Goal: Task Accomplishment & Management: Manage account settings

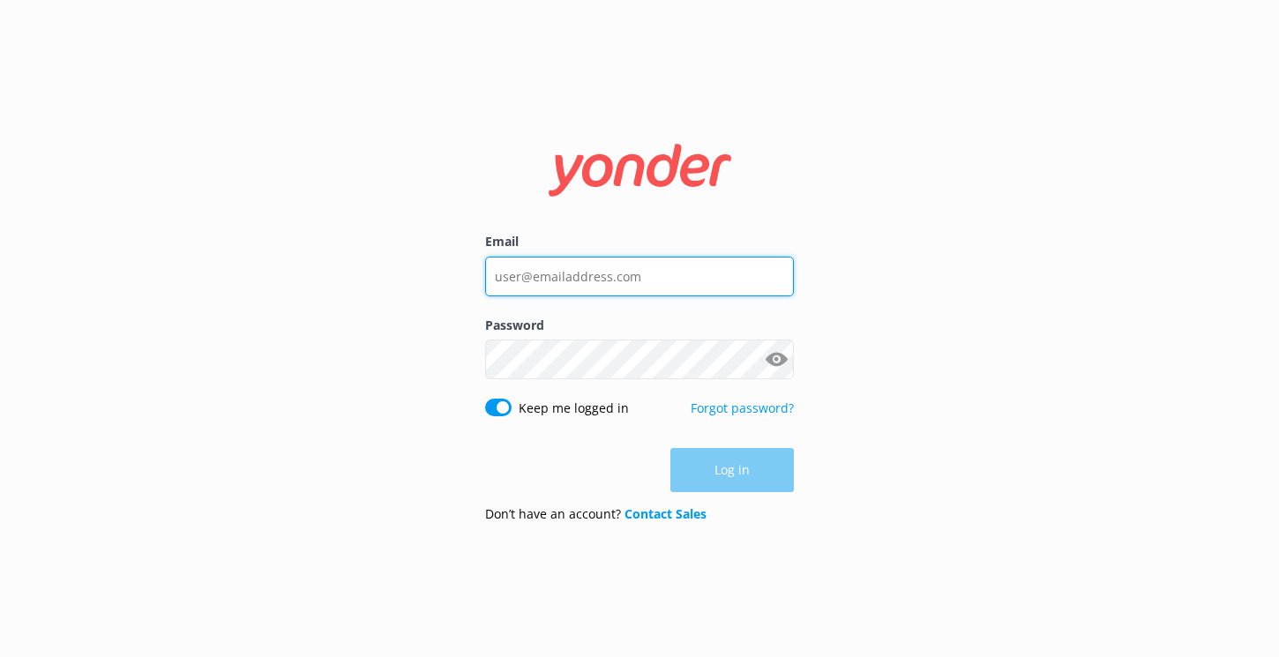
type input "reservations4@therarotongan.com"
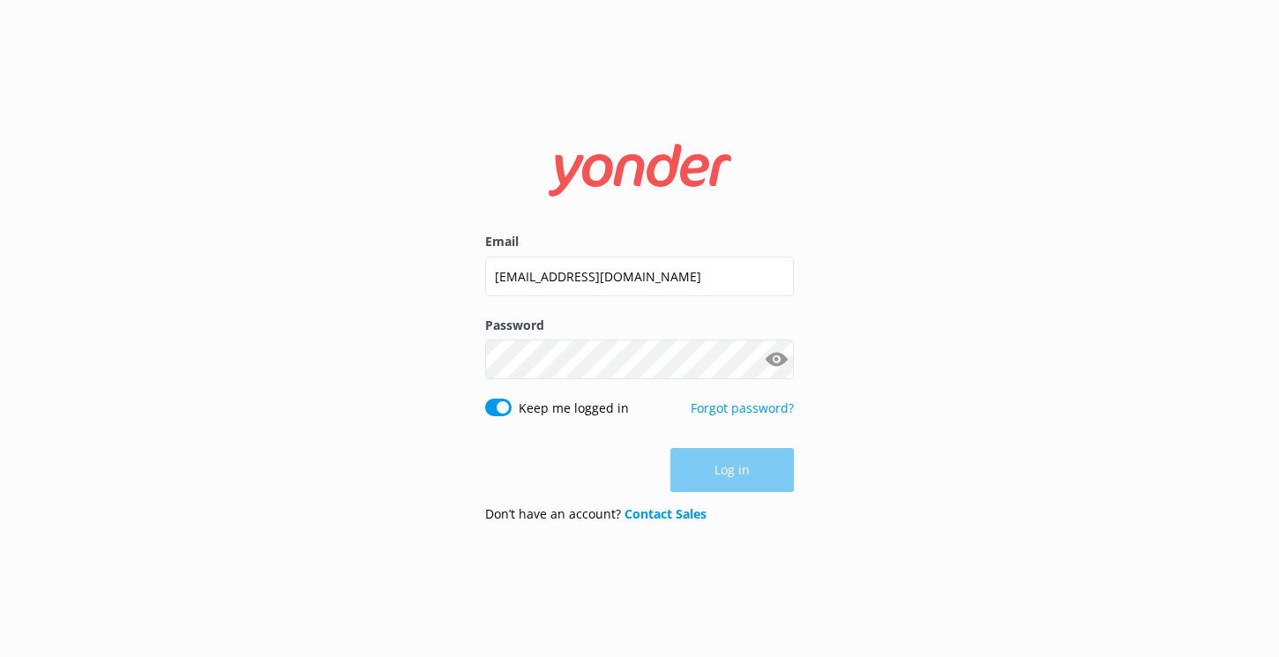
click at [626, 433] on div "Keep me logged in Forgot password?" at bounding box center [639, 417] width 309 height 37
click at [685, 476] on button "Log in" at bounding box center [731, 471] width 123 height 44
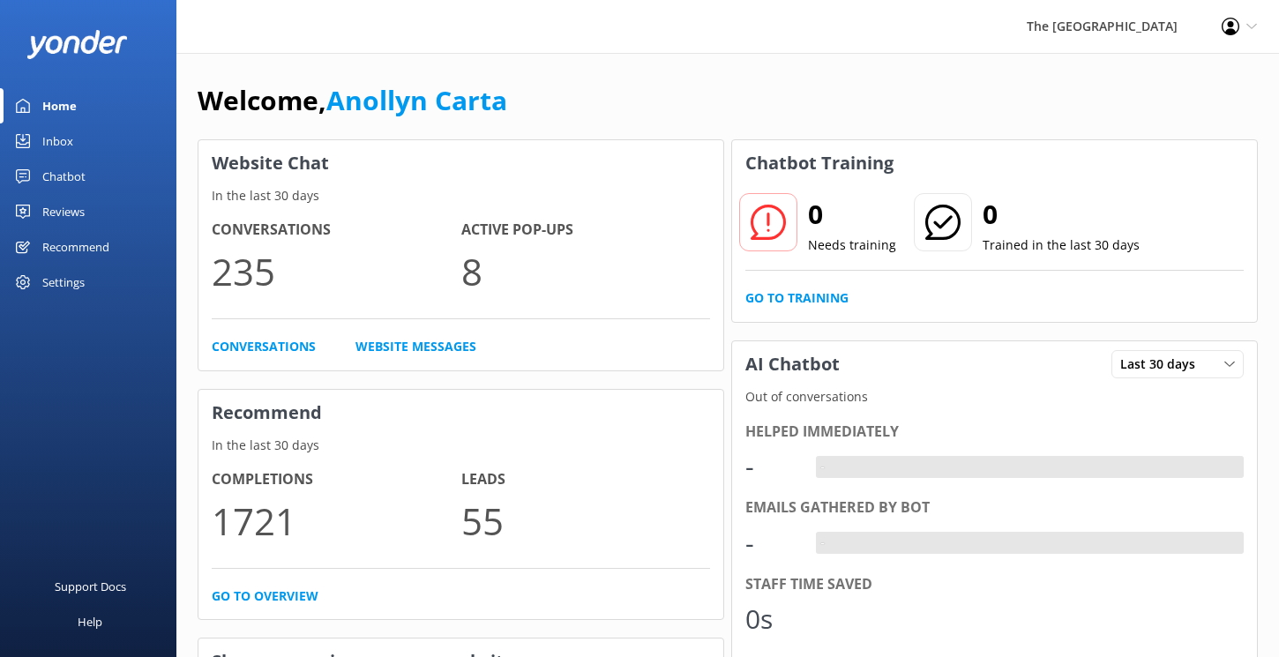
click at [62, 136] on div "Inbox" at bounding box center [57, 140] width 31 height 35
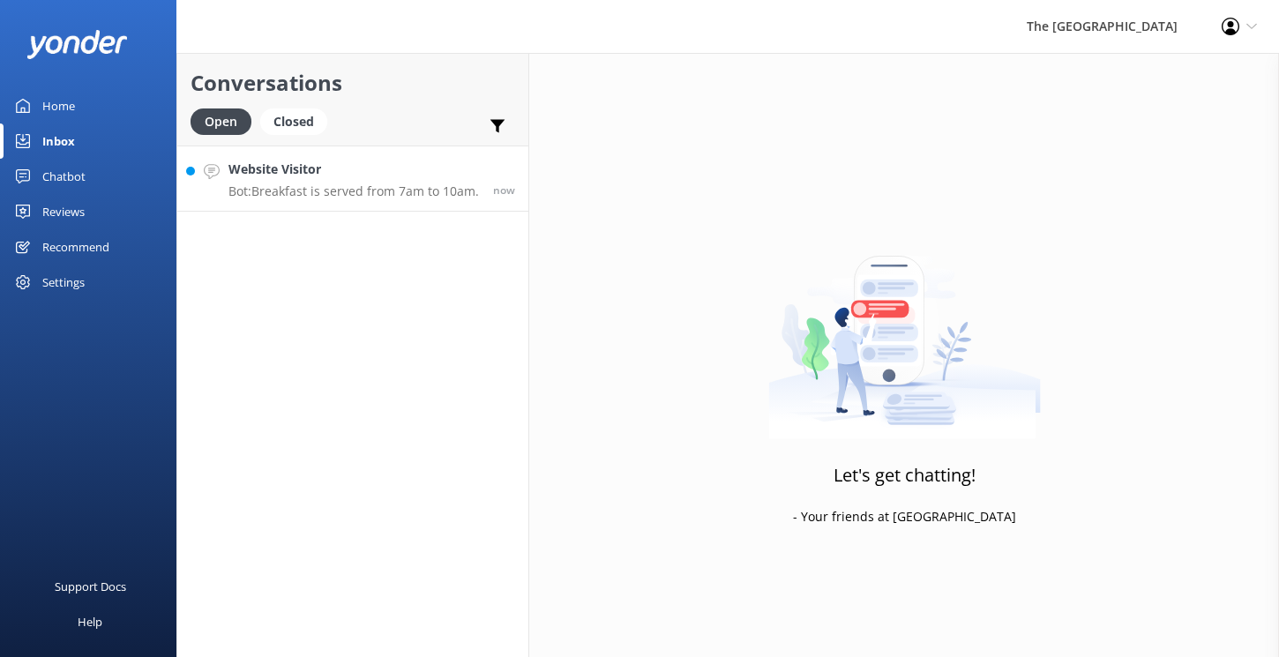
click at [384, 186] on p "Bot: Breakfast is served from 7am to 10am." at bounding box center [353, 191] width 250 height 16
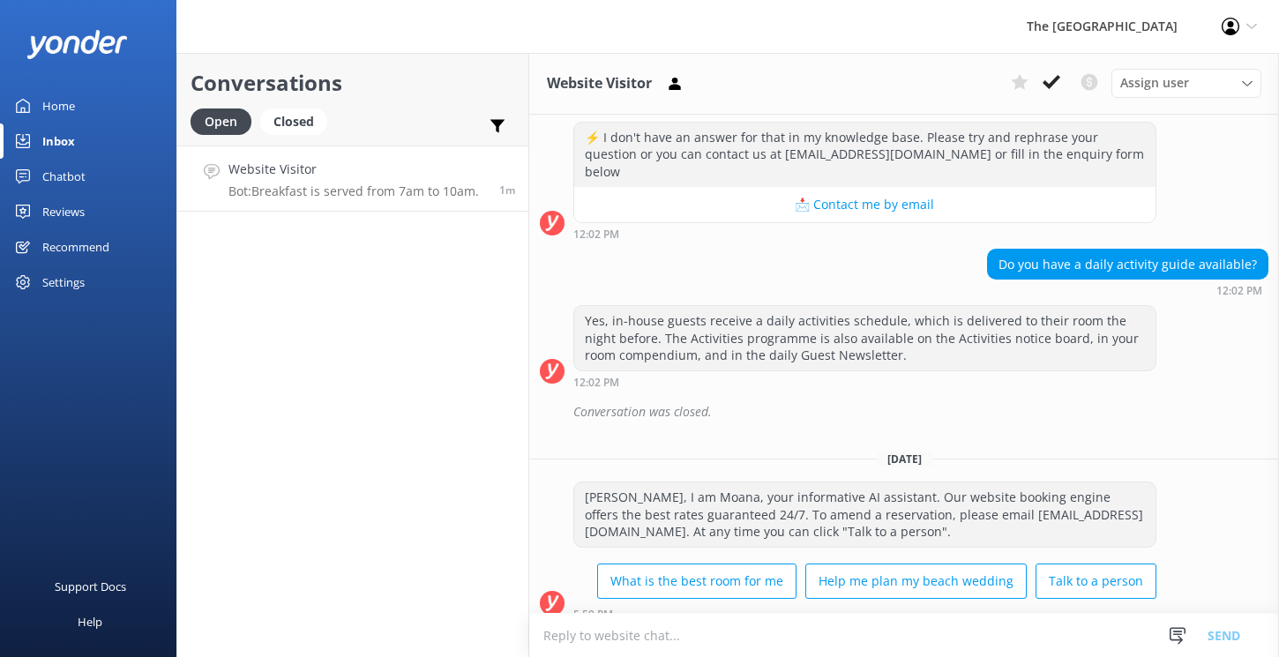
scroll to position [338, 0]
